Goal: Find specific page/section: Find specific page/section

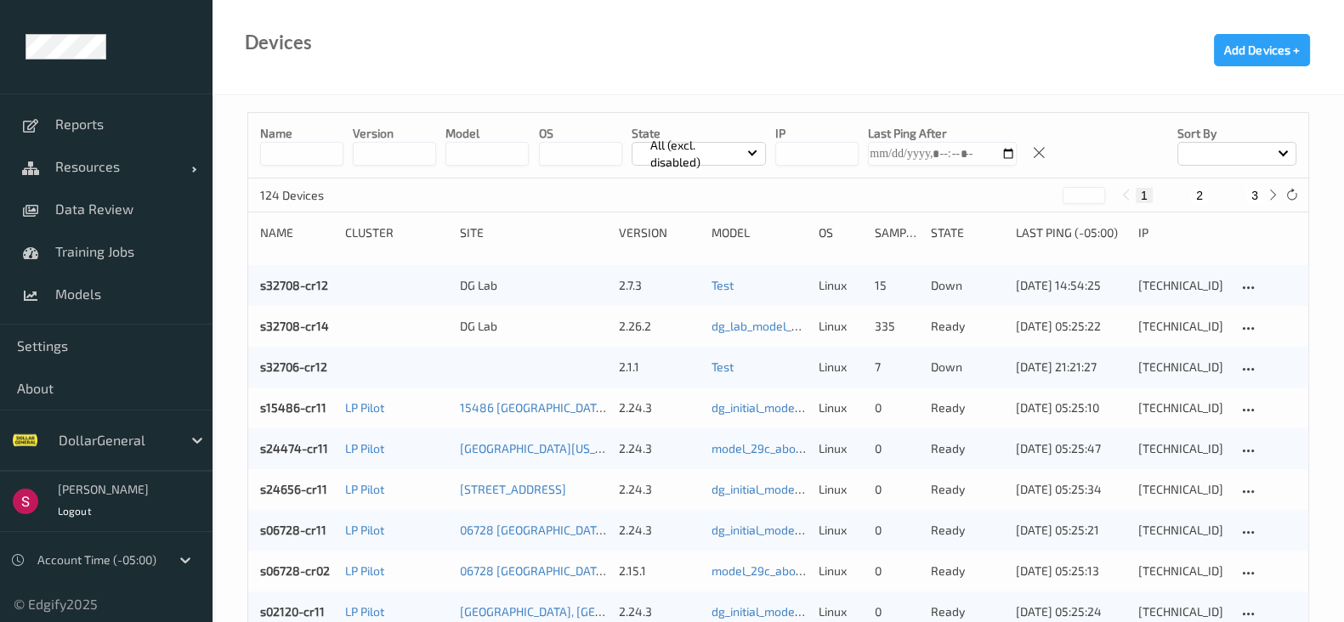
click at [157, 431] on div at bounding box center [116, 440] width 115 height 20
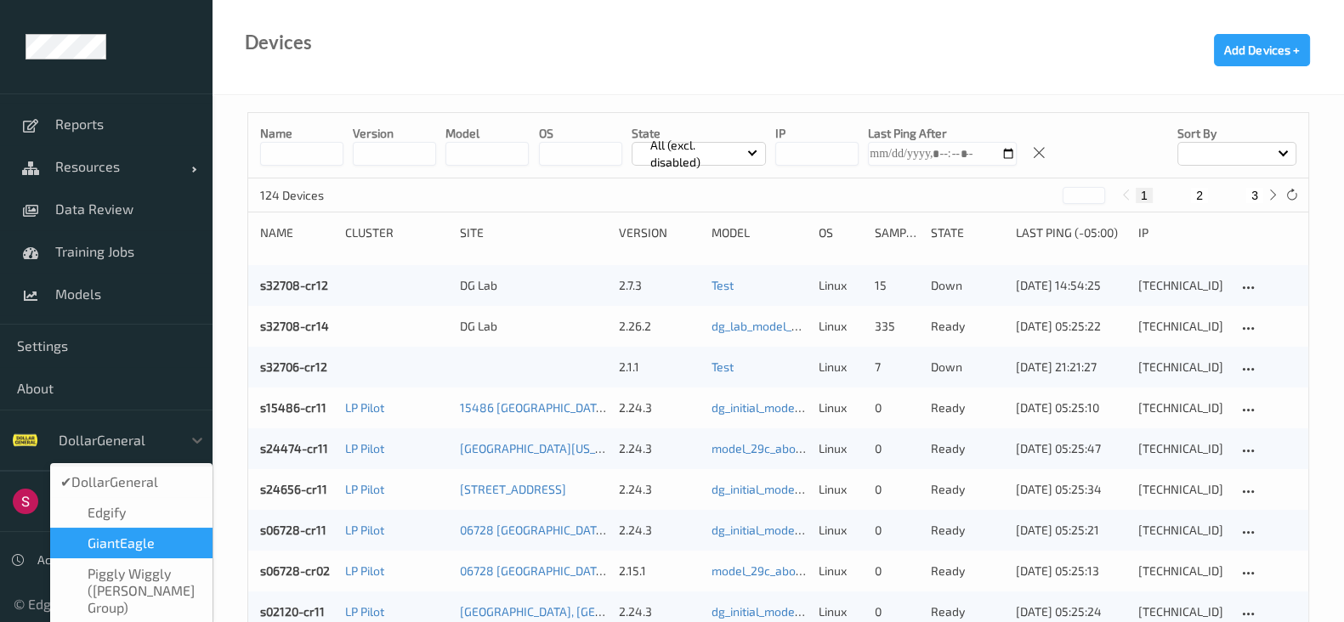
drag, startPoint x: 106, startPoint y: 546, endPoint x: 105, endPoint y: 524, distance: 21.3
click at [106, 546] on span "GiantEagle" at bounding box center [121, 543] width 67 height 17
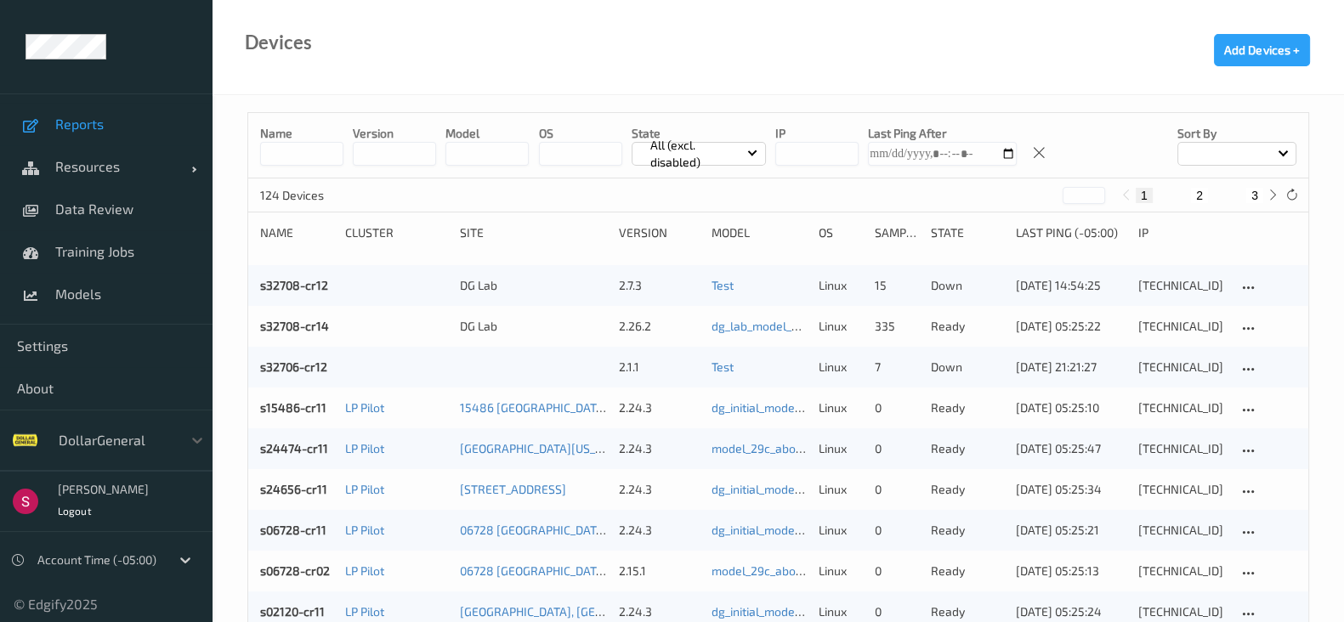
click at [101, 128] on span "Reports" at bounding box center [125, 124] width 140 height 17
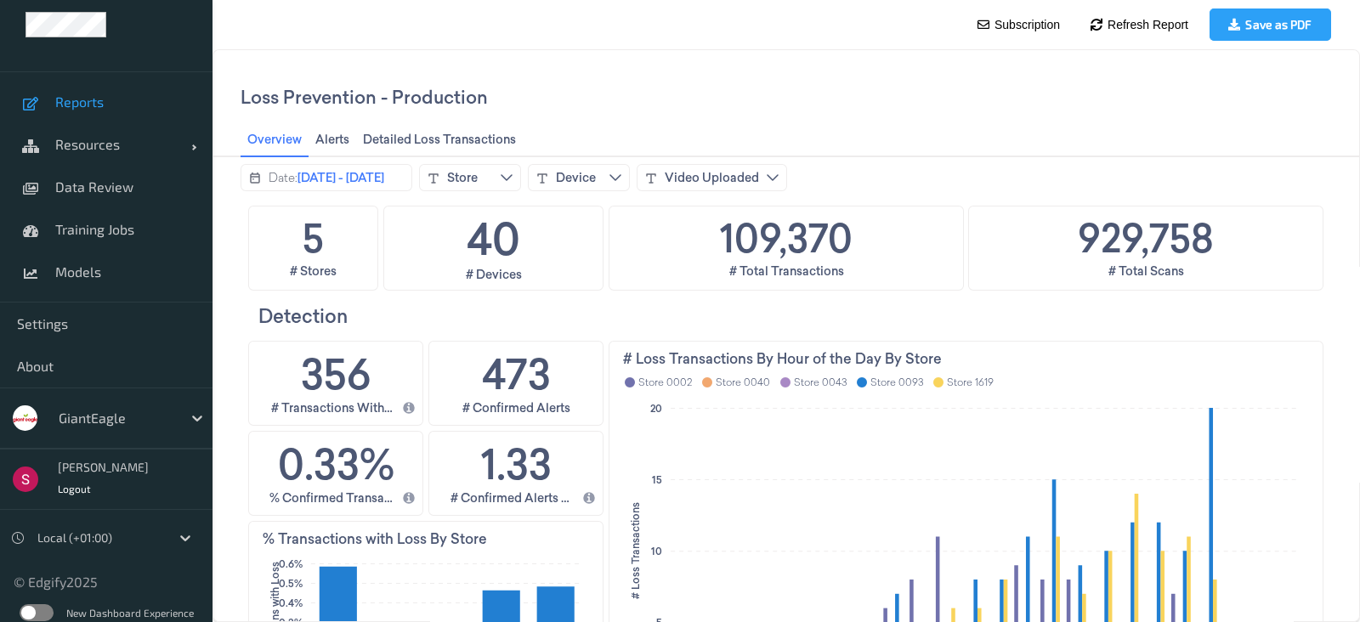
scroll to position [34, 0]
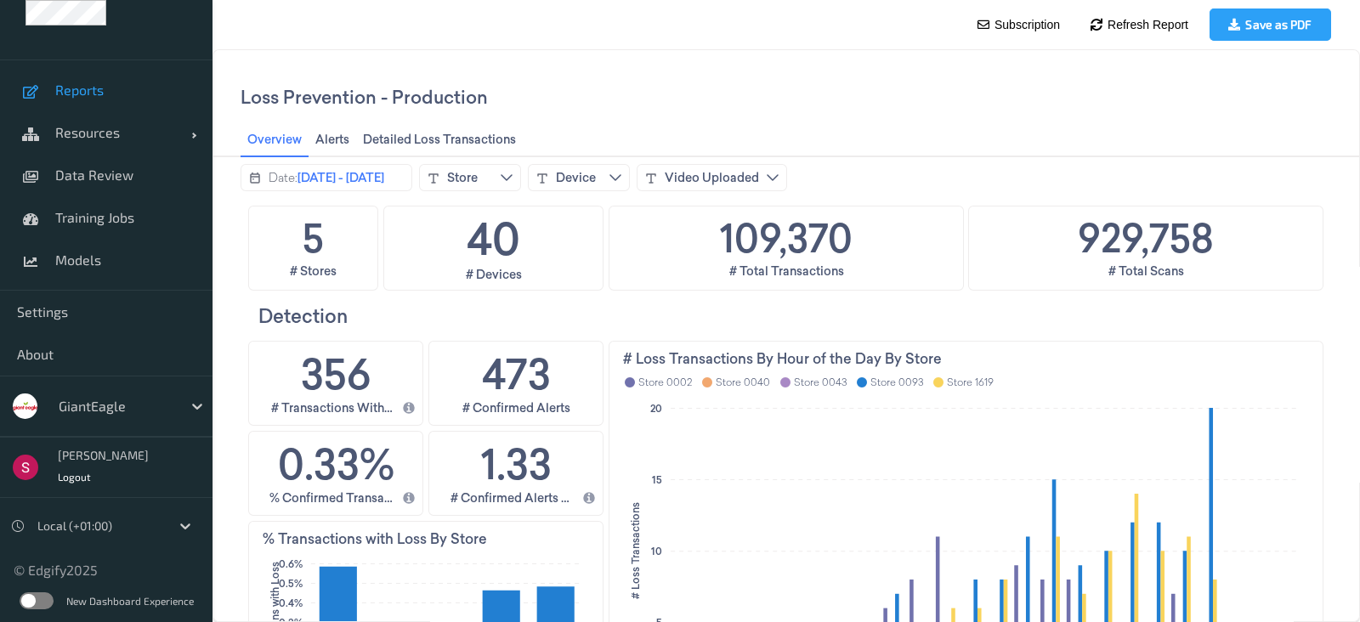
click at [37, 597] on label at bounding box center [37, 600] width 34 height 17
